Goal: Find contact information: Find contact information

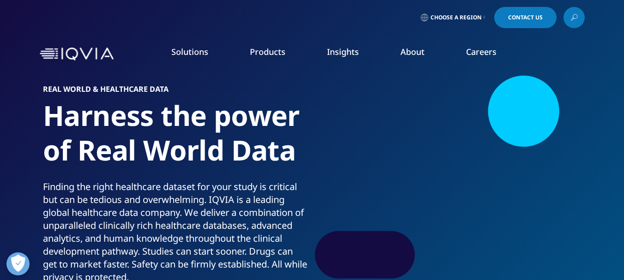
click at [481, 17] on link "Choose a Region" at bounding box center [453, 17] width 68 height 21
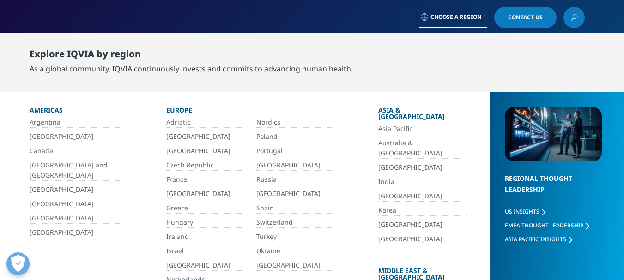
click at [43, 153] on link "Canada" at bounding box center [75, 151] width 90 height 11
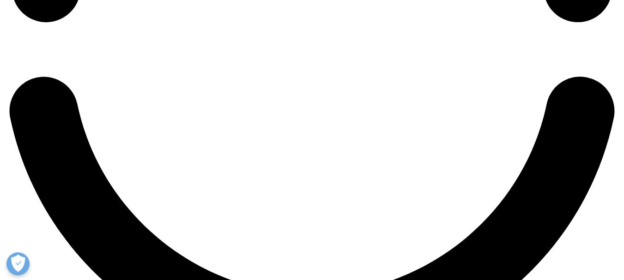
scroll to position [1550, 0]
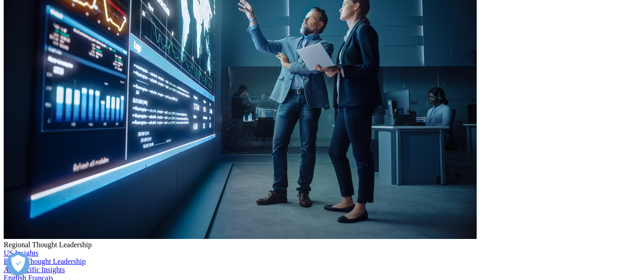
click at [97, 144] on li "Halifax" at bounding box center [157, 150] width 181 height 12
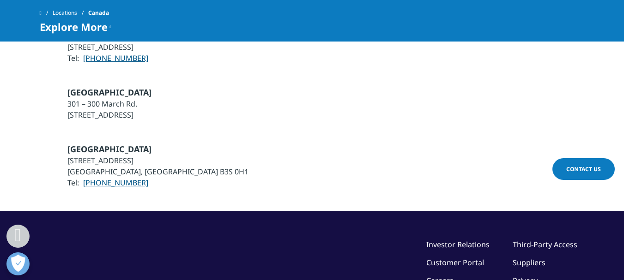
click at [97, 144] on li "Halifax" at bounding box center [157, 150] width 181 height 12
click at [98, 155] on li "38 Solutions Drive, Suite 200" at bounding box center [157, 160] width 181 height 11
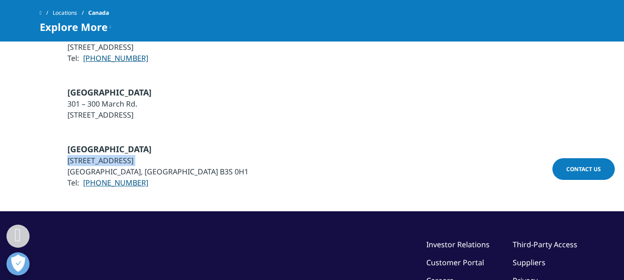
copy ul "38 Solutions Drive, Suite 200"
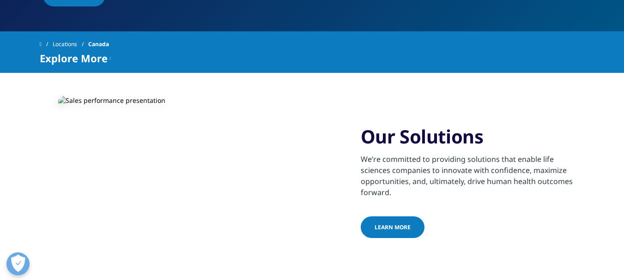
scroll to position [0, 0]
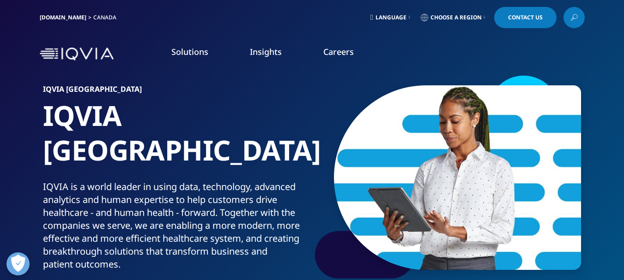
click at [431, 19] on span "Choose a Region" at bounding box center [456, 17] width 51 height 7
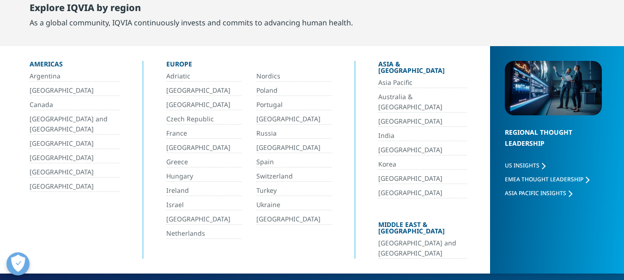
scroll to position [92, 0]
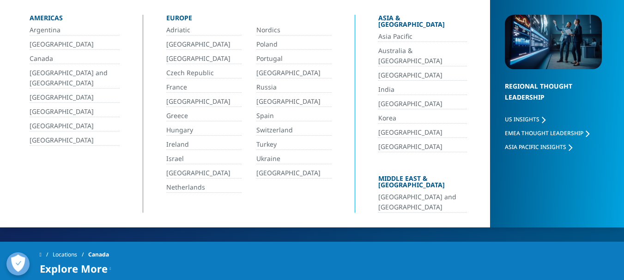
click at [413, 192] on link "[GEOGRAPHIC_DATA] and [GEOGRAPHIC_DATA]" at bounding box center [422, 202] width 89 height 21
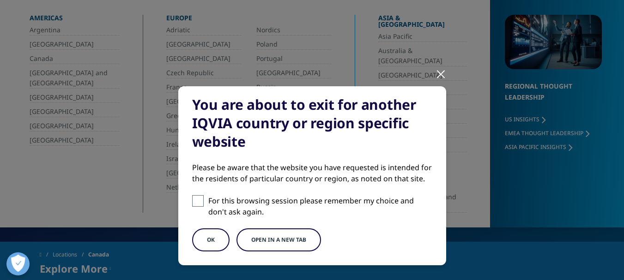
click at [436, 75] on div at bounding box center [441, 73] width 11 height 25
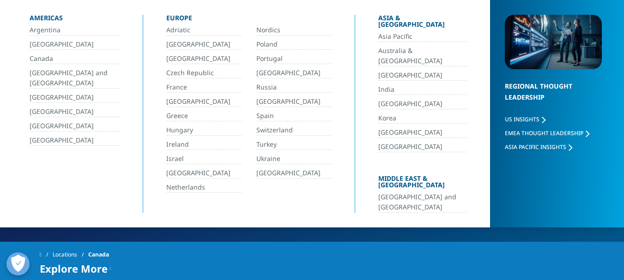
click at [385, 192] on link "[GEOGRAPHIC_DATA] and [GEOGRAPHIC_DATA]" at bounding box center [422, 202] width 89 height 21
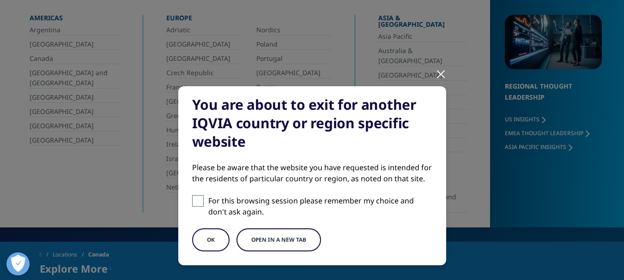
click at [207, 235] on button "OK" at bounding box center [210, 240] width 37 height 23
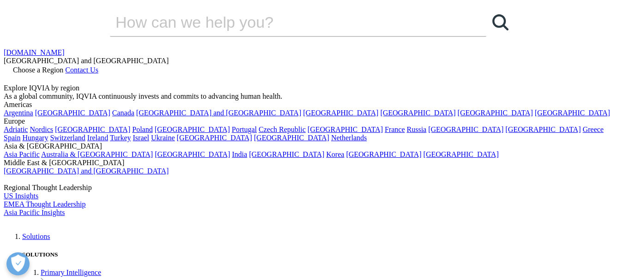
click at [65, 66] on icon at bounding box center [65, 70] width 0 height 8
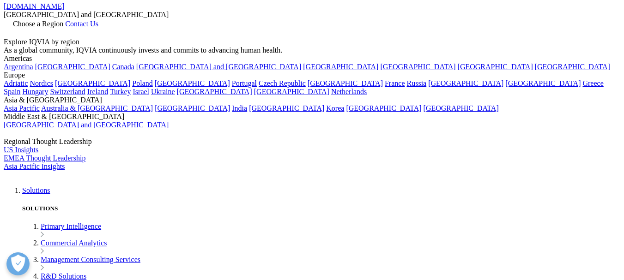
scroll to position [139, 0]
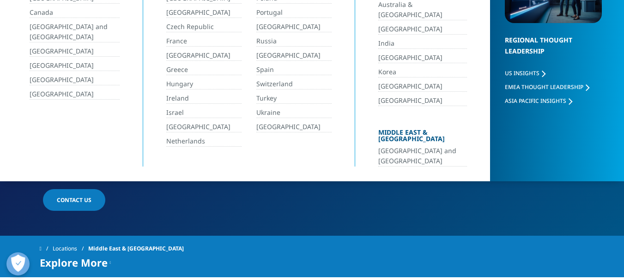
click at [40, 15] on link "Canada" at bounding box center [75, 12] width 90 height 11
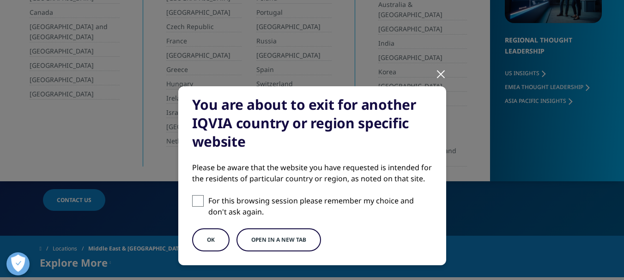
click at [193, 245] on button "OK" at bounding box center [210, 240] width 37 height 23
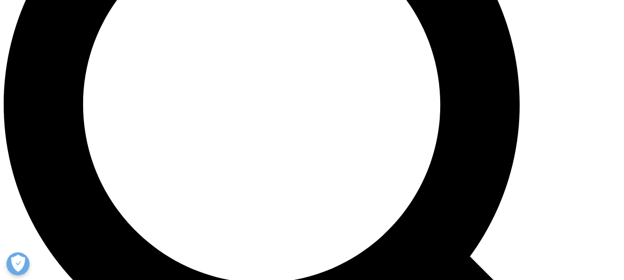
scroll to position [924, 0]
